Goal: Obtain resource: Download file/media

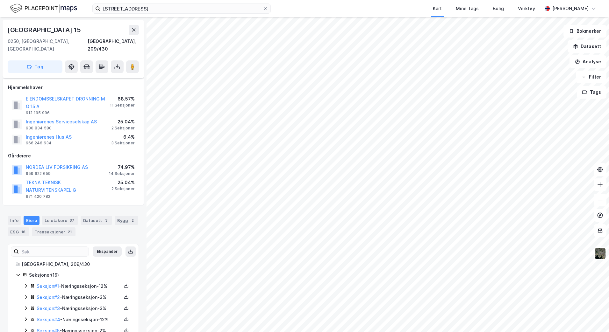
scroll to position [32, 0]
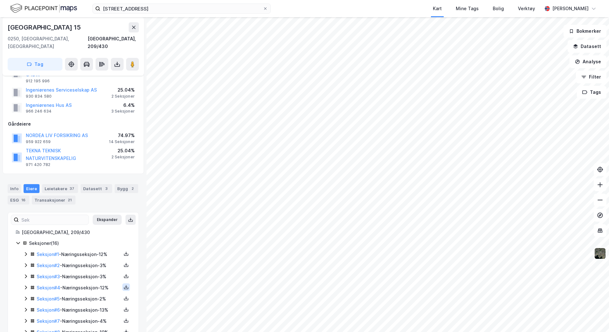
click at [124, 285] on icon at bounding box center [126, 287] width 5 height 5
click at [92, 265] on div "Grunnbok" at bounding box center [87, 269] width 21 height 8
click at [124, 251] on icon at bounding box center [126, 253] width 5 height 5
click at [86, 231] on div "Grunnbok" at bounding box center [87, 235] width 21 height 8
